Goal: Task Accomplishment & Management: Manage account settings

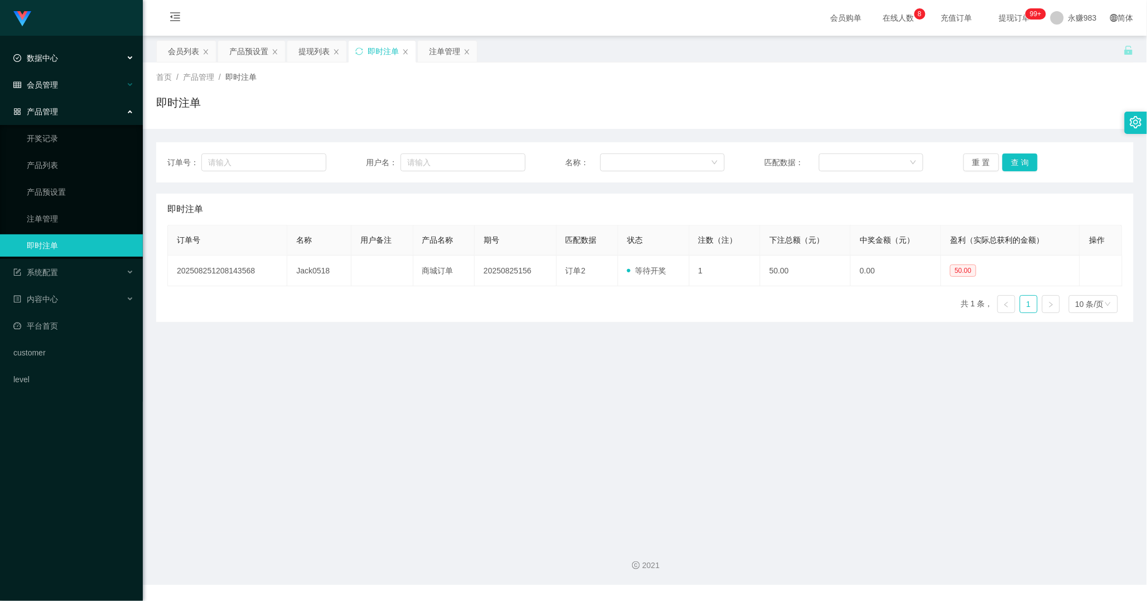
click at [59, 86] on div "会员管理" at bounding box center [71, 85] width 143 height 22
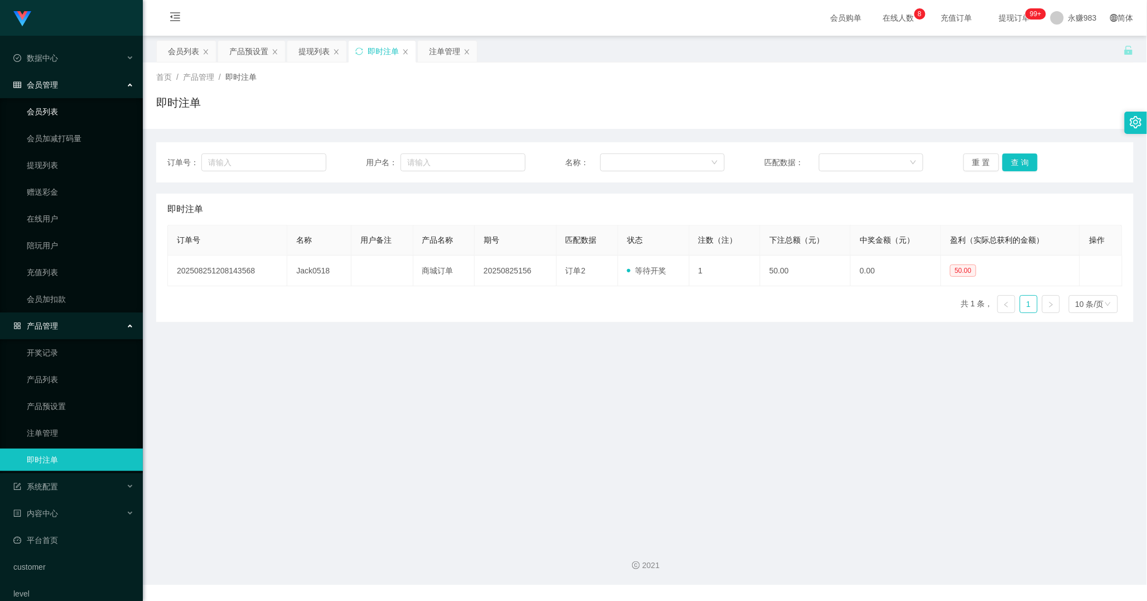
click at [56, 108] on link "会员列表" at bounding box center [80, 111] width 107 height 22
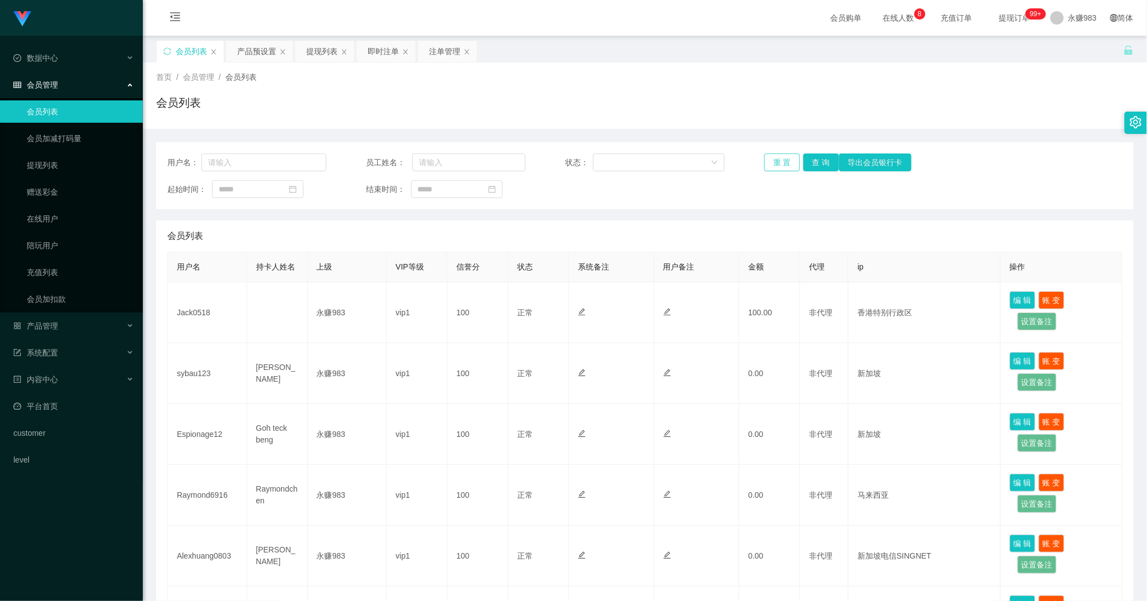
click at [773, 162] on button "重 置" at bounding box center [782, 162] width 36 height 18
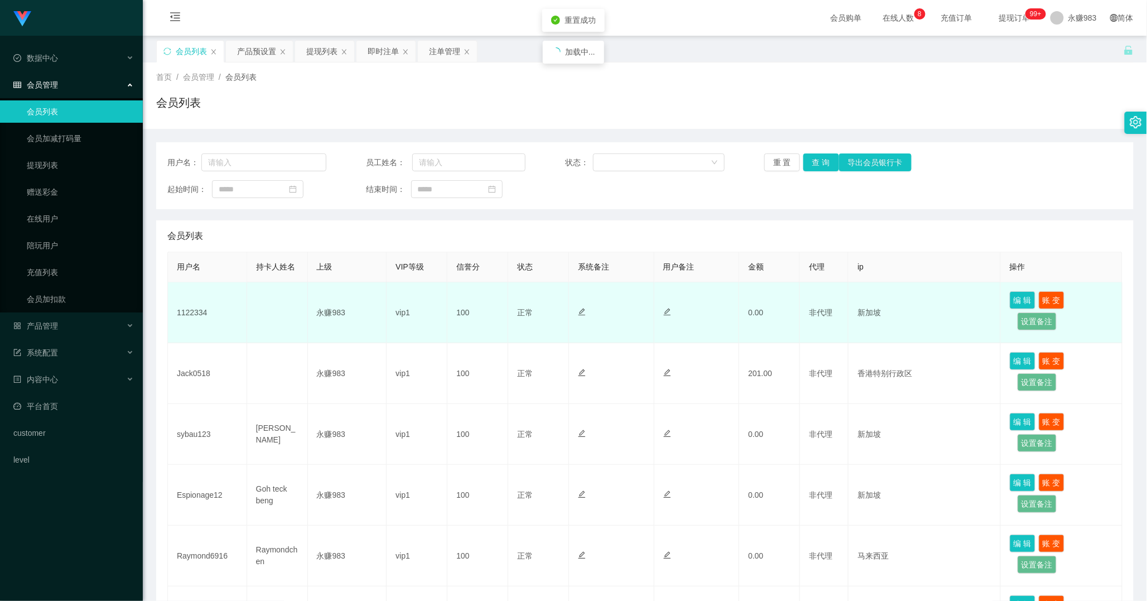
click at [190, 320] on td "1122334" at bounding box center [207, 312] width 79 height 61
click at [190, 316] on td "1122334" at bounding box center [207, 312] width 79 height 61
copy td "1122334"
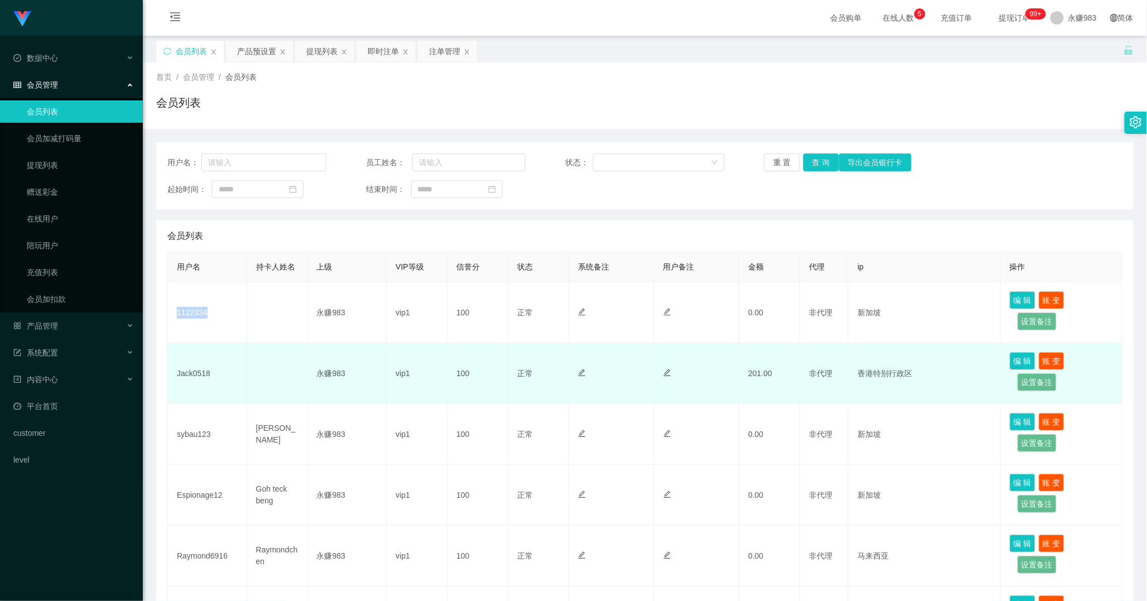
drag, startPoint x: 428, startPoint y: 364, endPoint x: 403, endPoint y: 370, distance: 26.0
click at [428, 364] on td "vip1" at bounding box center [416, 373] width 61 height 61
click at [202, 373] on td "Jack0518" at bounding box center [207, 373] width 79 height 61
click at [202, 372] on td "Jack0518" at bounding box center [207, 373] width 79 height 61
copy td "Jack0518"
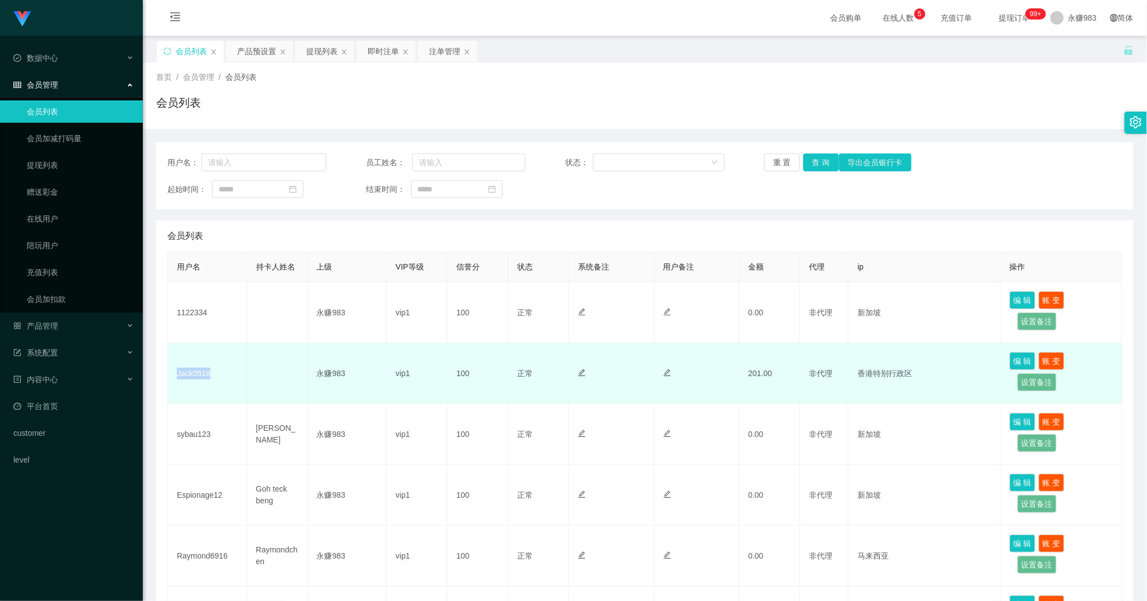
click at [202, 372] on td "Jack0518" at bounding box center [207, 373] width 79 height 61
copy td "Jack0518"
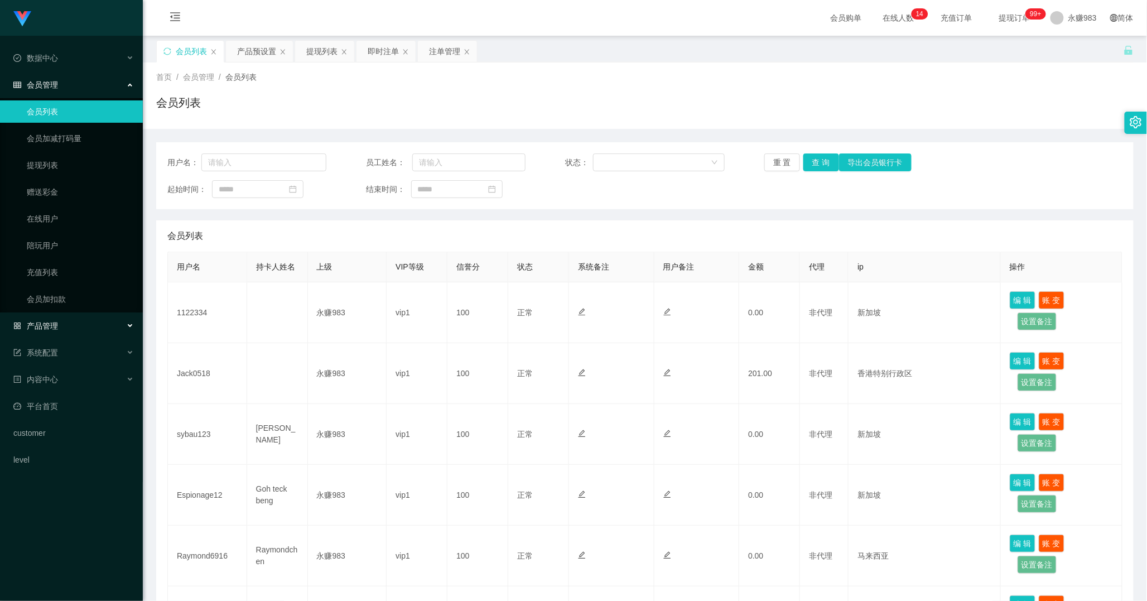
click at [54, 326] on span "产品管理" at bounding box center [35, 325] width 45 height 9
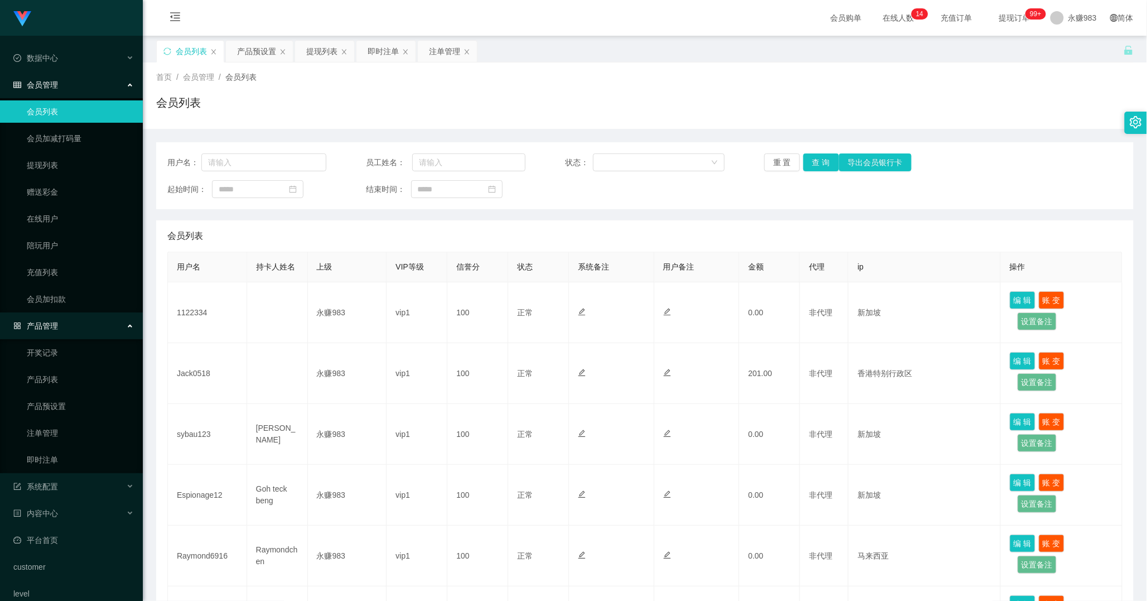
click at [54, 326] on span "产品管理" at bounding box center [35, 325] width 45 height 9
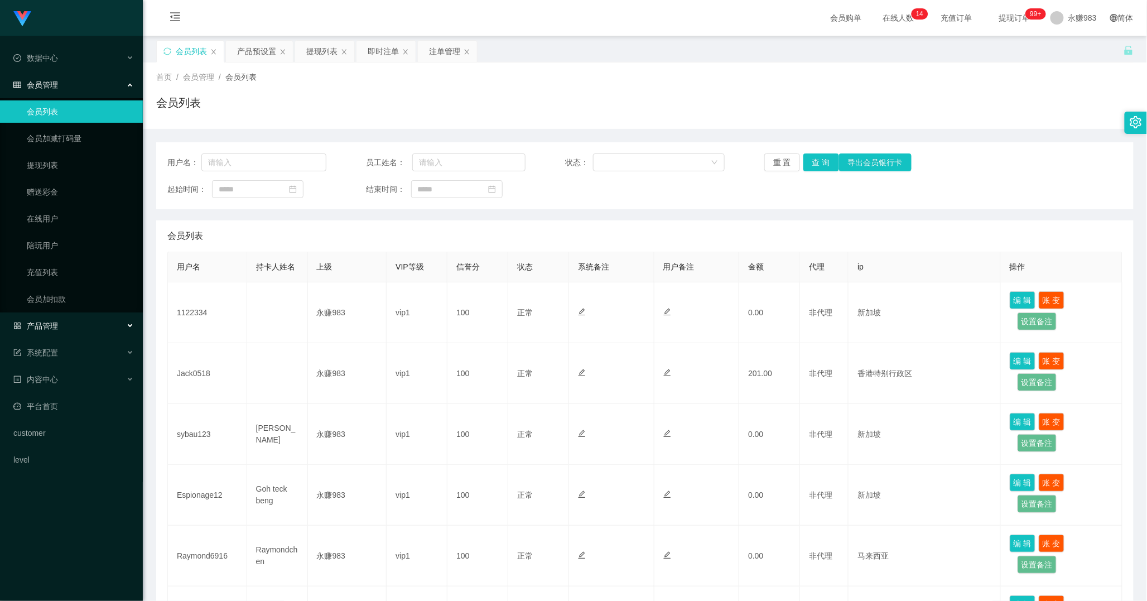
click at [57, 315] on div "产品管理" at bounding box center [71, 326] width 143 height 22
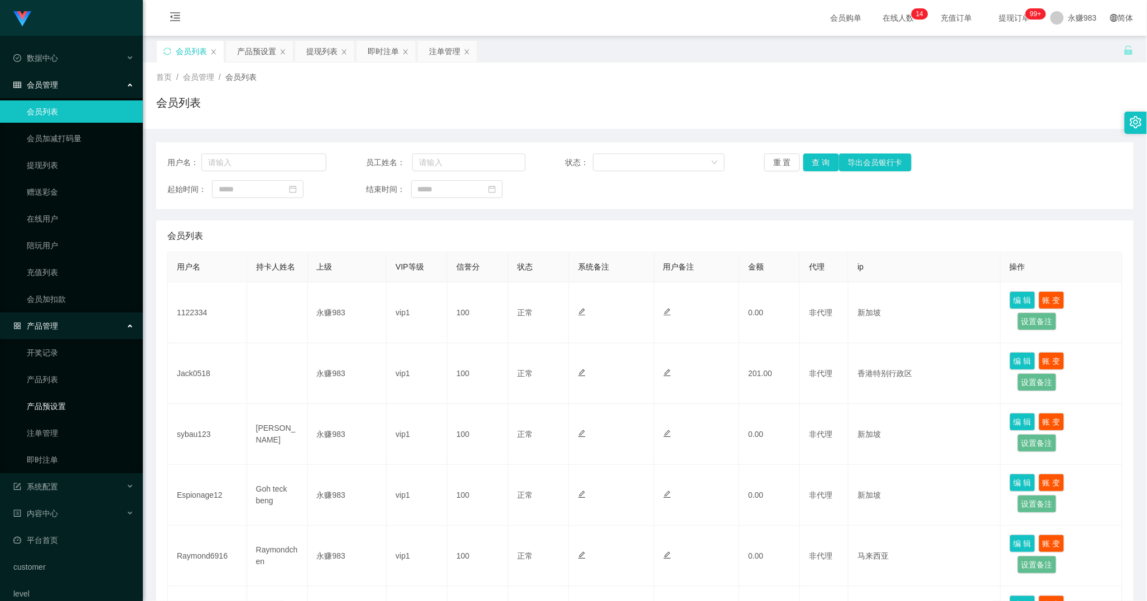
click at [57, 420] on ul "开奖记录 产品列表 产品预设置 注单管理 即时注单" at bounding box center [71, 406] width 143 height 134
click at [62, 410] on link "产品预设置" at bounding box center [80, 406] width 107 height 22
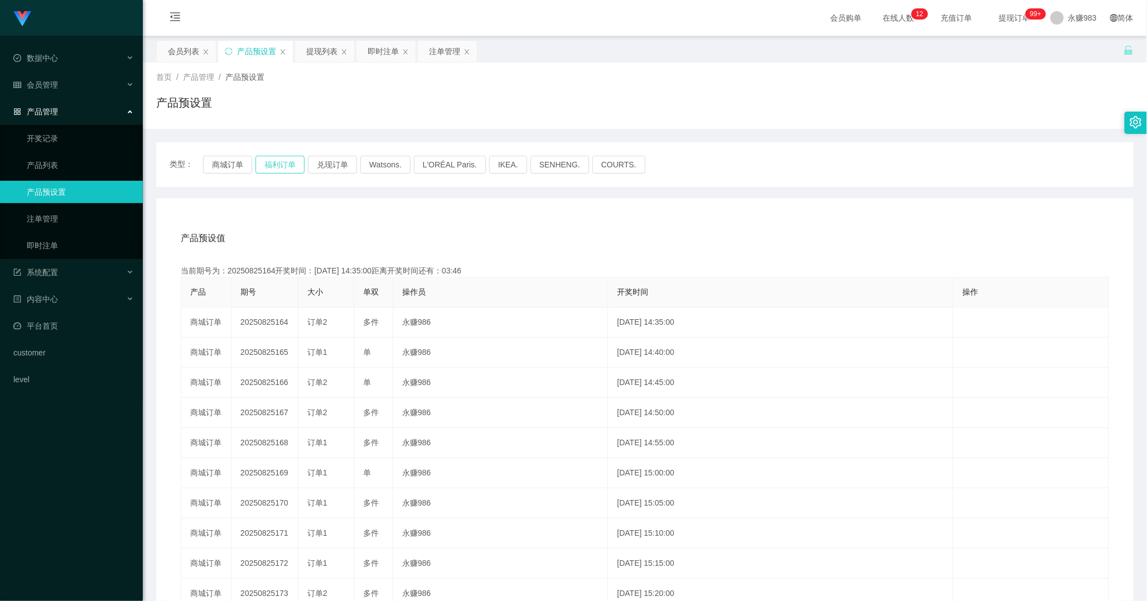
click at [268, 166] on button "福利订单" at bounding box center [279, 165] width 49 height 18
drag, startPoint x: 224, startPoint y: 151, endPoint x: 230, endPoint y: 162, distance: 12.5
click at [224, 151] on div "类型： 商城订单 福利订单 兑现订单 Watsons. L'ORÉAL Paris. IKEA. [GEOGRAPHIC_DATA]. COURTS." at bounding box center [644, 164] width 977 height 45
click at [230, 163] on button "商城订单" at bounding box center [227, 165] width 49 height 18
click at [402, 211] on div "产品预设值 添加期号 当前期号为：20250825164开奖时间：[DATE] 14:35:00距离开奖时间还有： 产品 期号 大小 单双 操作员 开奖时间 …" at bounding box center [644, 428] width 977 height 460
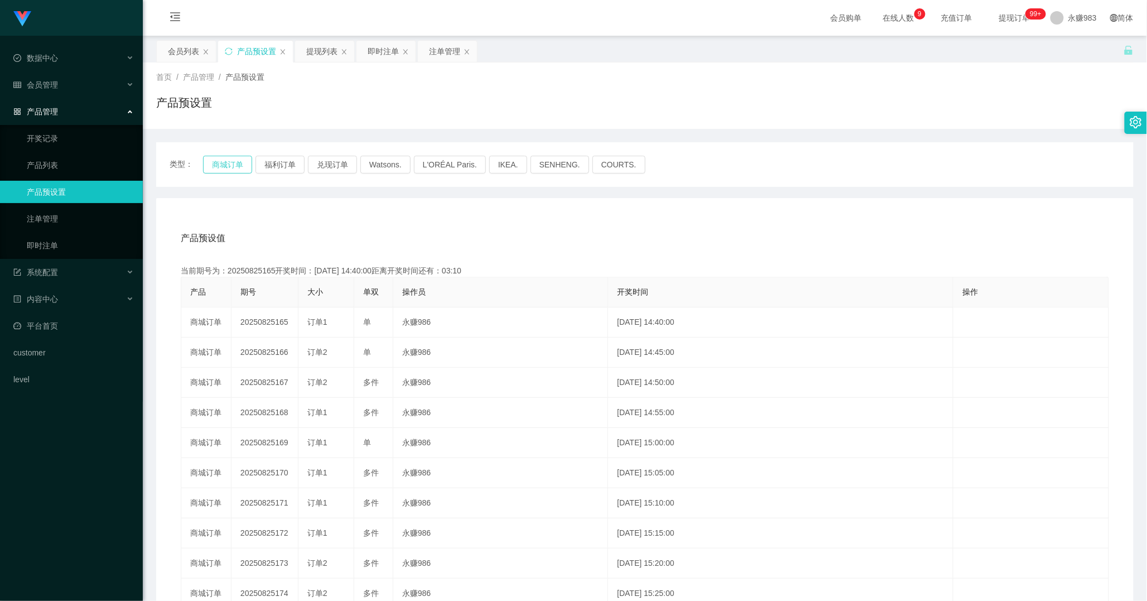
click at [220, 166] on button "商城订单" at bounding box center [227, 165] width 49 height 18
click at [223, 160] on button "商城订单" at bounding box center [227, 165] width 49 height 18
click at [53, 220] on link "注单管理" at bounding box center [80, 218] width 107 height 22
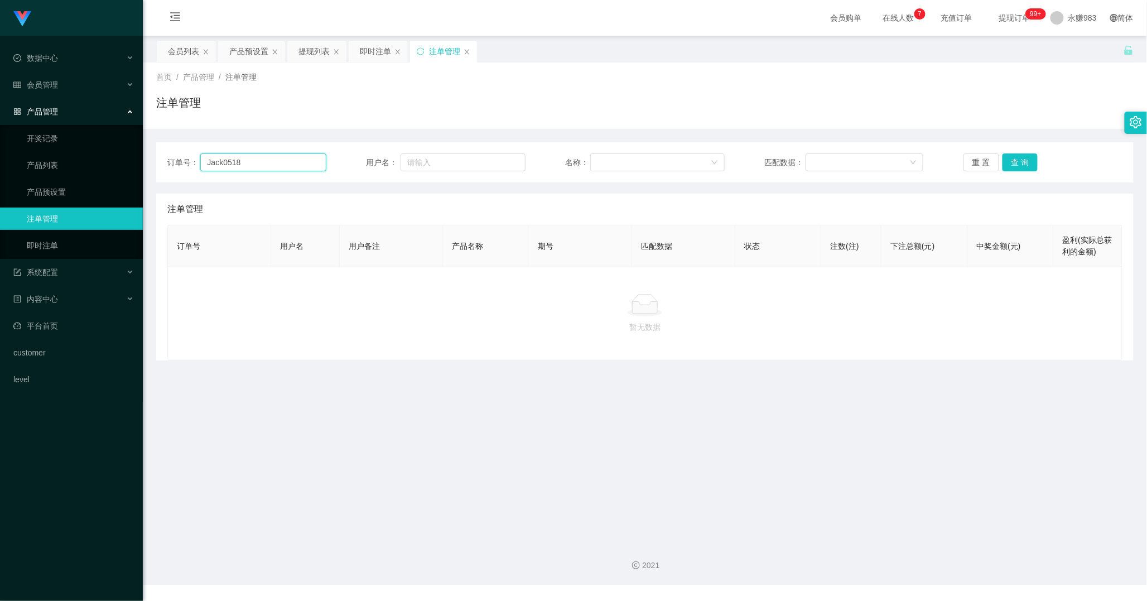
click at [270, 170] on input "Jack0518" at bounding box center [263, 162] width 126 height 18
paste input "1122334"
type input "1122334"
click at [969, 165] on button "重 置" at bounding box center [981, 162] width 36 height 18
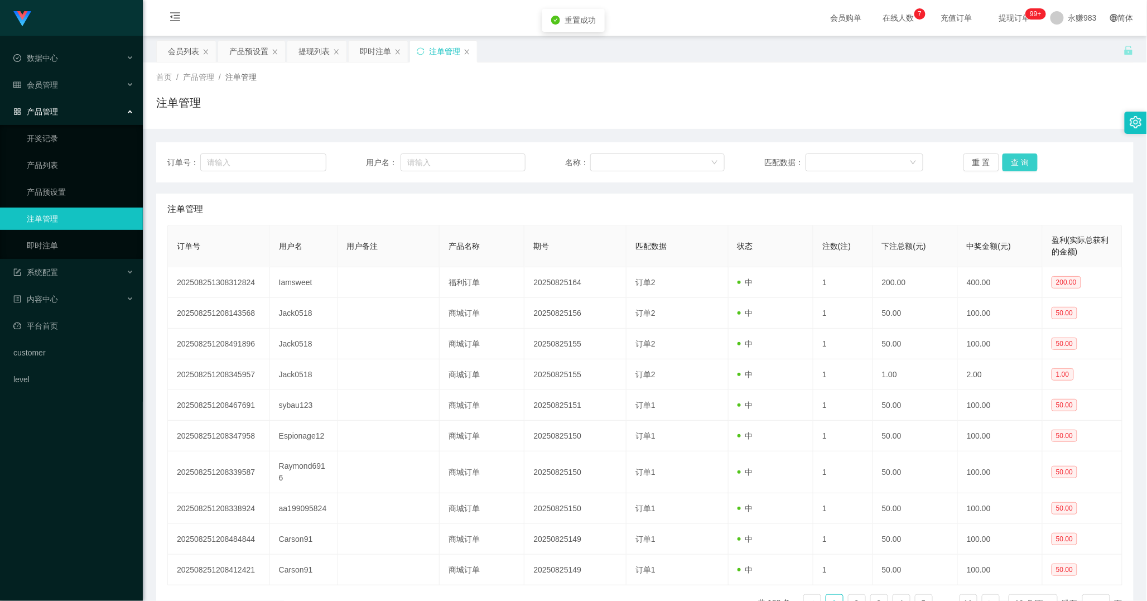
click at [1008, 163] on button "查 询" at bounding box center [1020, 162] width 36 height 18
click at [269, 159] on input "text" at bounding box center [263, 162] width 126 height 18
paste input "1122334"
type input "1122334"
click at [1011, 170] on button "查 询" at bounding box center [1020, 162] width 36 height 18
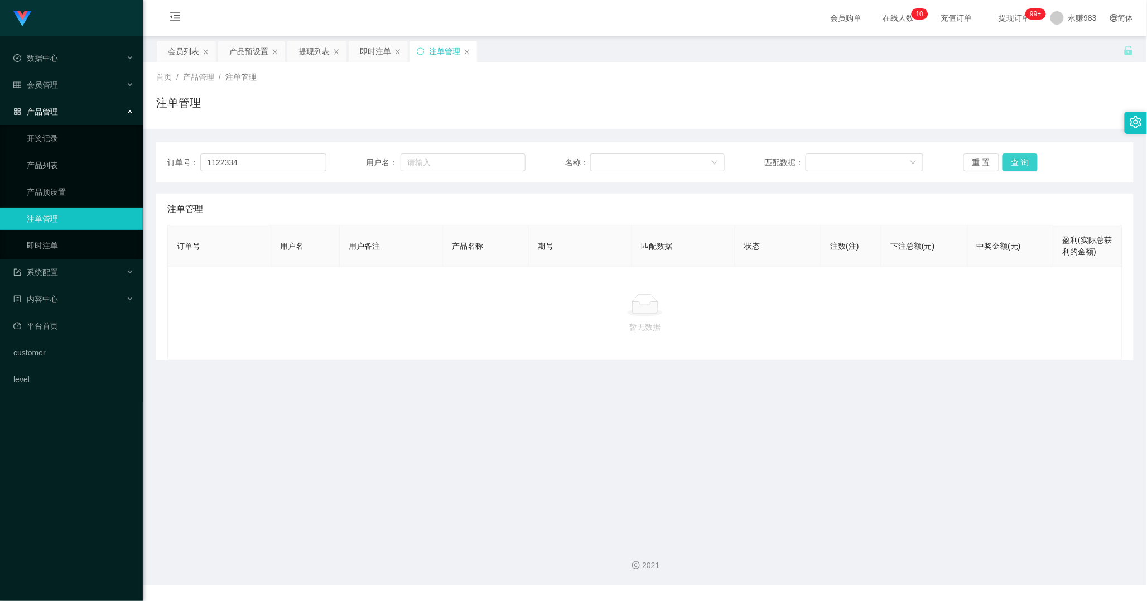
click at [1011, 166] on button "查 询" at bounding box center [1020, 162] width 36 height 18
